Goal: Obtain resource: Download file/media

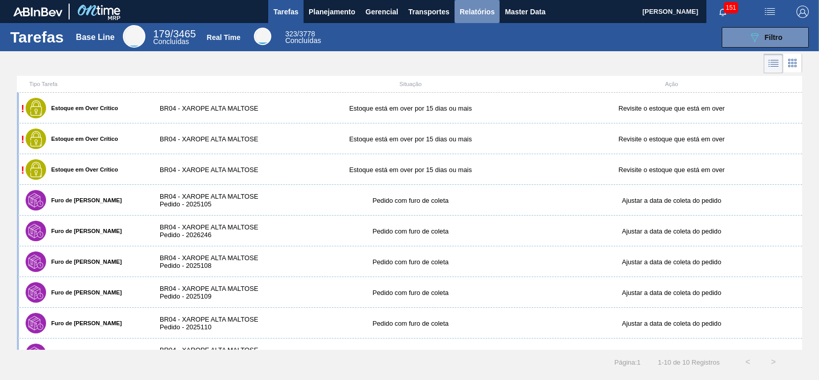
click at [488, 11] on span "Relatórios" at bounding box center [477, 12] width 35 height 12
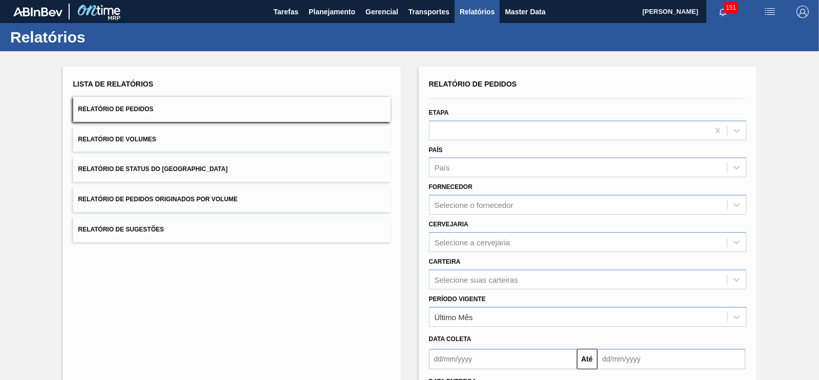
click at [189, 194] on button "Relatório de Pedidos Originados por Volume" at bounding box center [232, 199] width 318 height 25
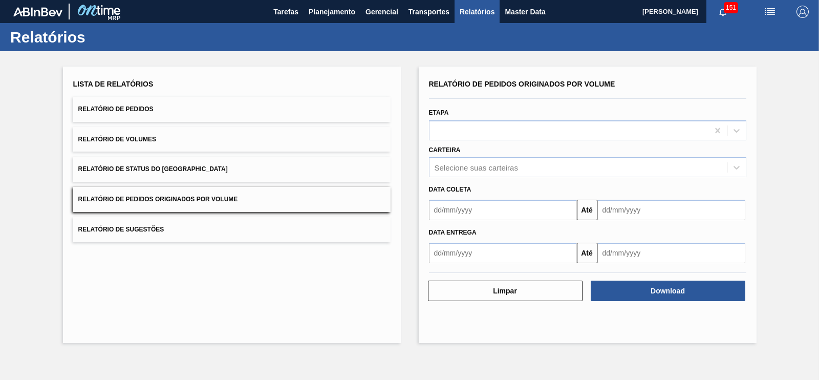
click at [165, 117] on button "Relatório de Pedidos" at bounding box center [232, 109] width 318 height 25
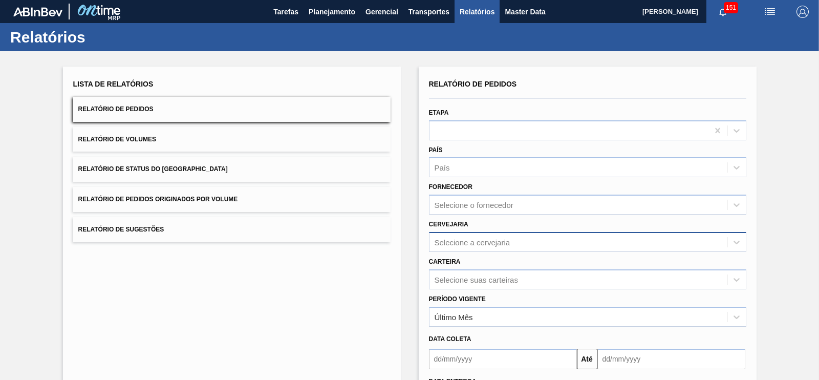
click at [464, 240] on div "Selecione a cervejaria" at bounding box center [588, 242] width 318 height 20
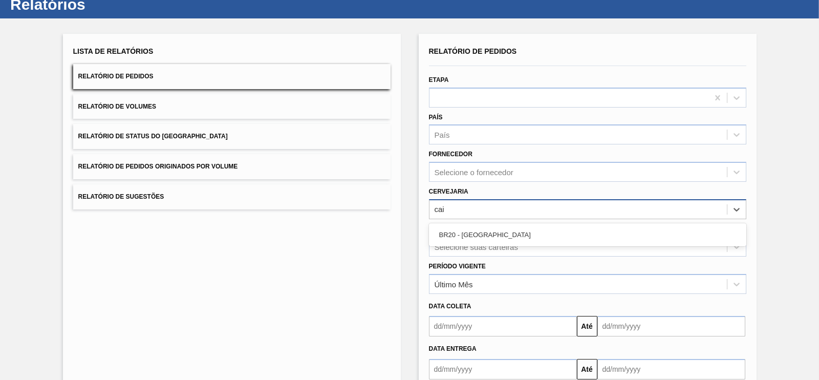
type input "cai"
click at [774, 220] on div "Lista de Relatórios Relatório de Pedidos Relatório de Volumes Relatório de Stat…" at bounding box center [409, 229] width 819 height 423
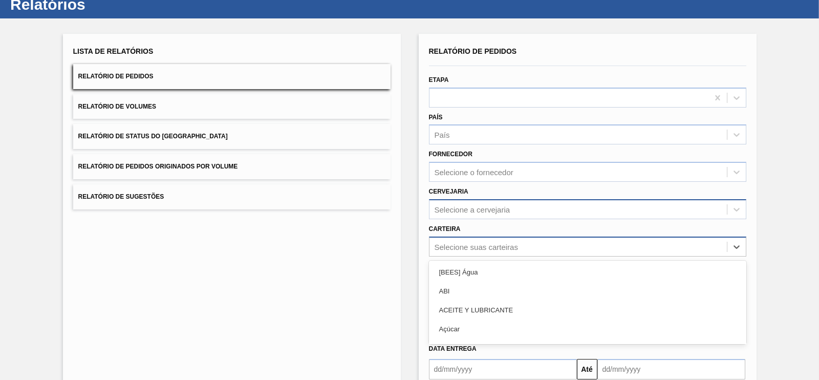
click at [463, 246] on div "option [BEES] Água focused, 1 of 101. 101 results available. Use Up and Down to…" at bounding box center [588, 247] width 318 height 20
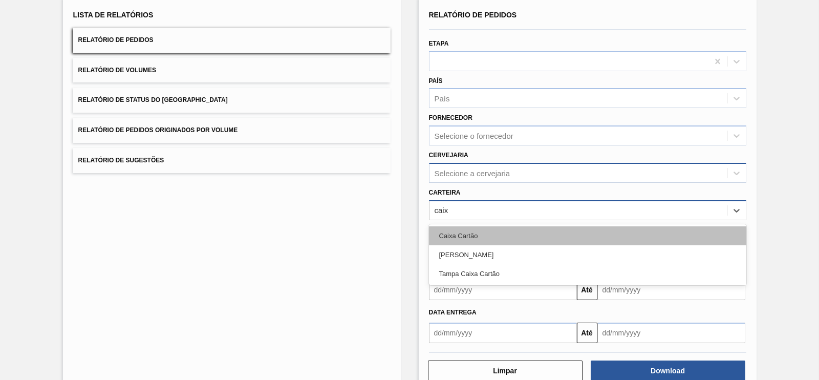
type input "caixa"
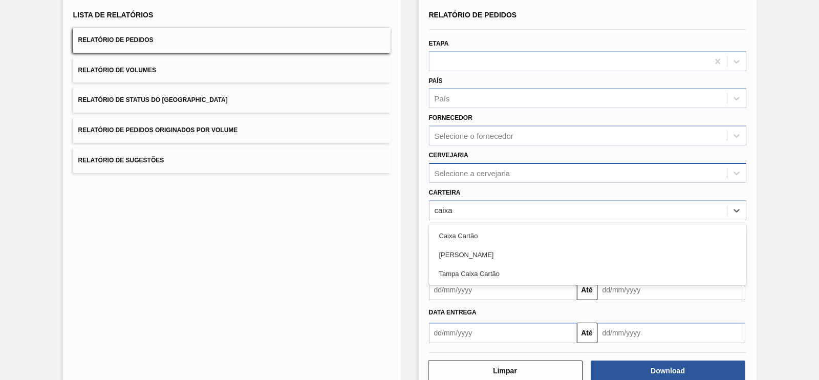
drag, startPoint x: 451, startPoint y: 210, endPoint x: 456, endPoint y: 224, distance: 14.5
click at [452, 216] on div "caixa caixa" at bounding box center [588, 210] width 318 height 20
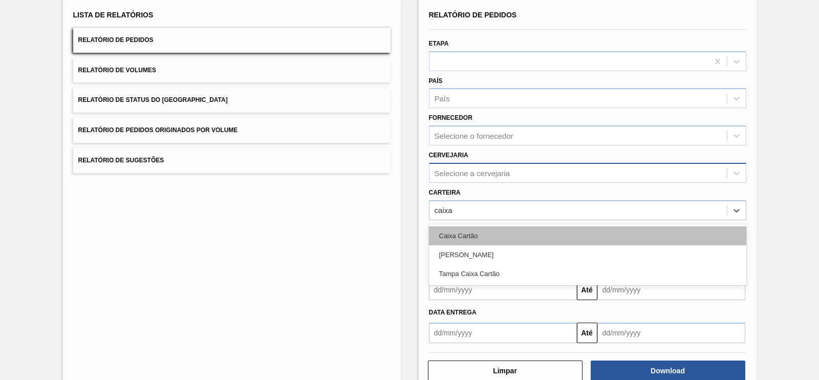
click at [457, 227] on div "Caixa Cartão" at bounding box center [588, 235] width 318 height 19
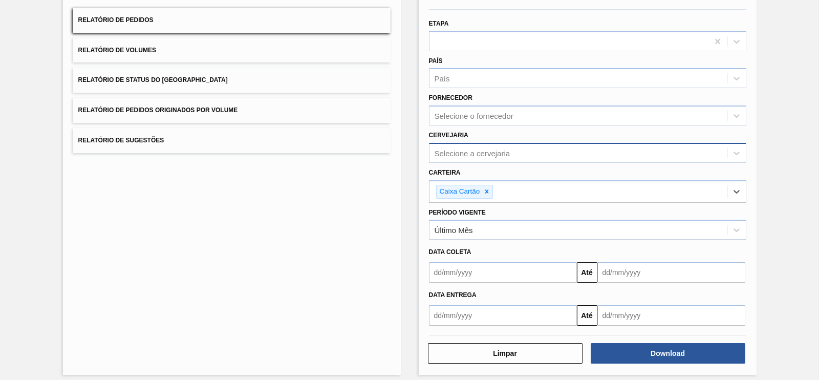
scroll to position [95, 0]
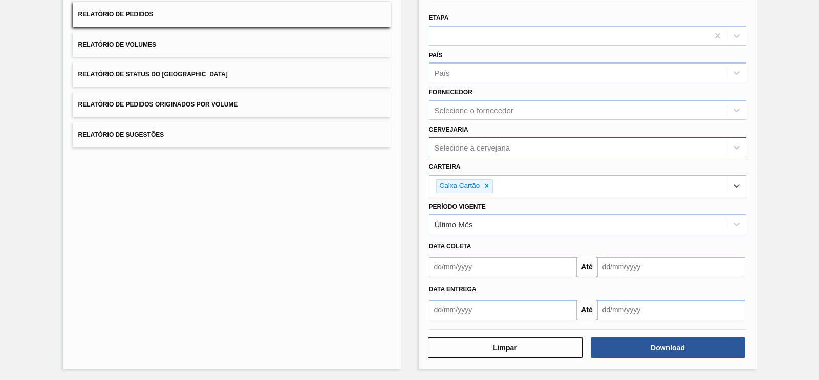
click at [643, 334] on div "Limpar Download" at bounding box center [588, 346] width 326 height 25
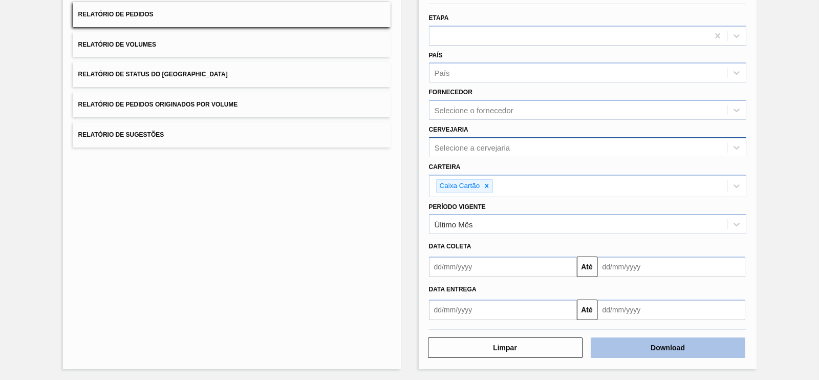
click at [653, 353] on button "Download" at bounding box center [668, 348] width 155 height 20
